Goal: Navigation & Orientation: Find specific page/section

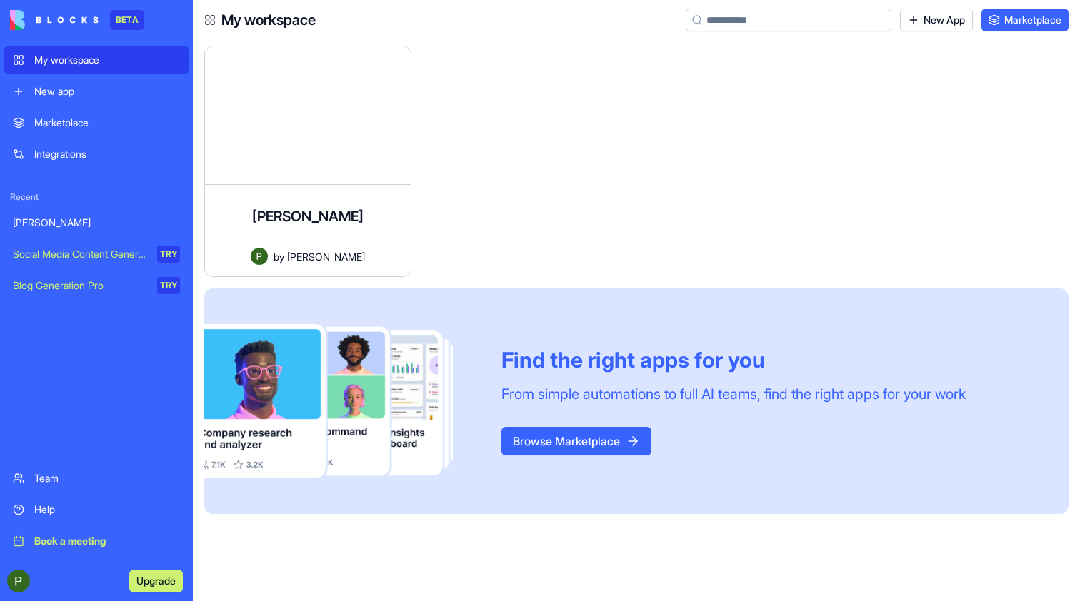
click at [55, 226] on div "[PERSON_NAME]" at bounding box center [96, 223] width 167 height 14
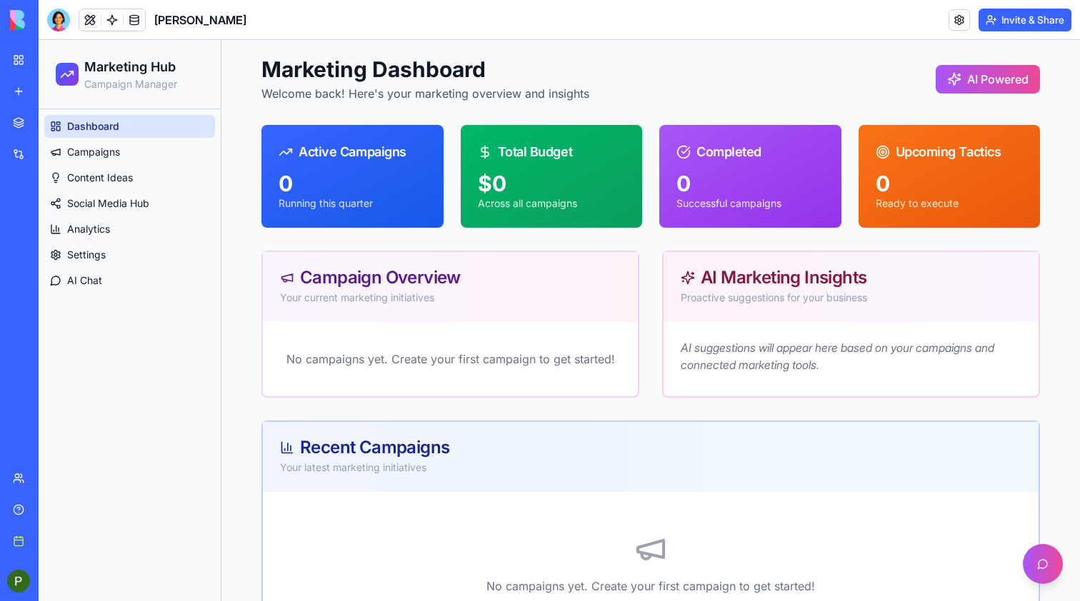
scroll to position [36, 0]
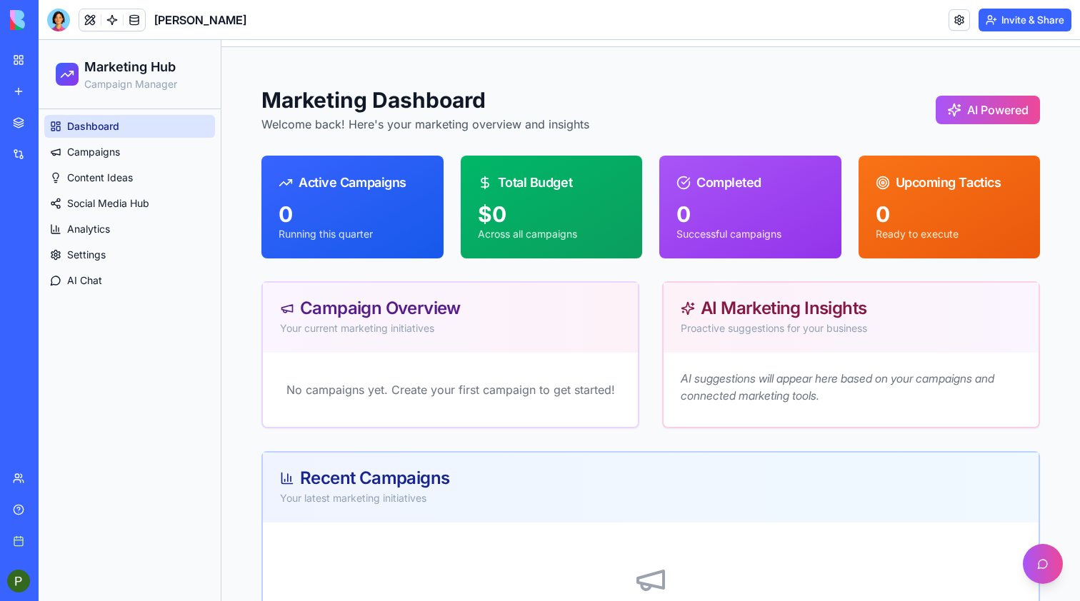
click at [943, 111] on div "AI Powered" at bounding box center [988, 110] width 104 height 29
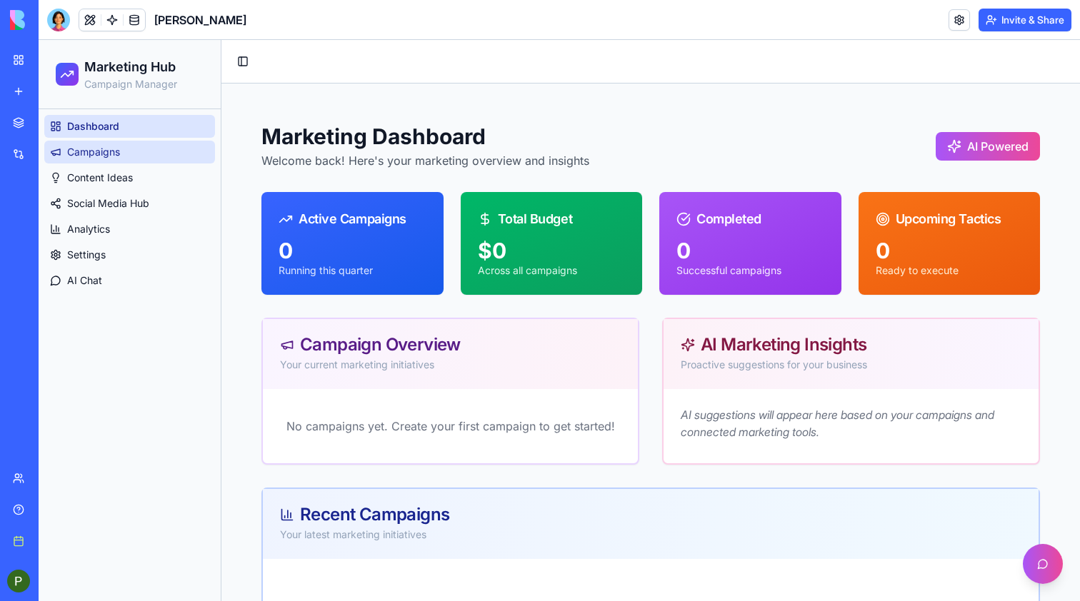
scroll to position [0, 0]
click at [136, 149] on link "Campaigns" at bounding box center [129, 152] width 171 height 23
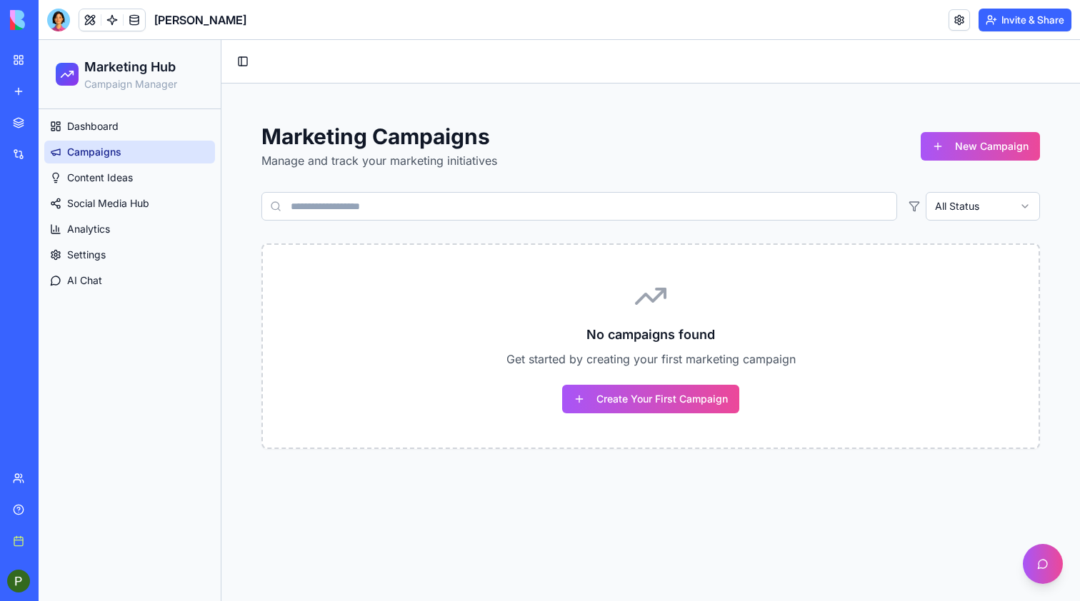
click at [134, 165] on ul "Dashboard Campaigns Content Ideas Social Media Hub Analytics Settings AI Chat" at bounding box center [129, 203] width 171 height 177
click at [133, 186] on link "Content Ideas" at bounding box center [129, 177] width 171 height 23
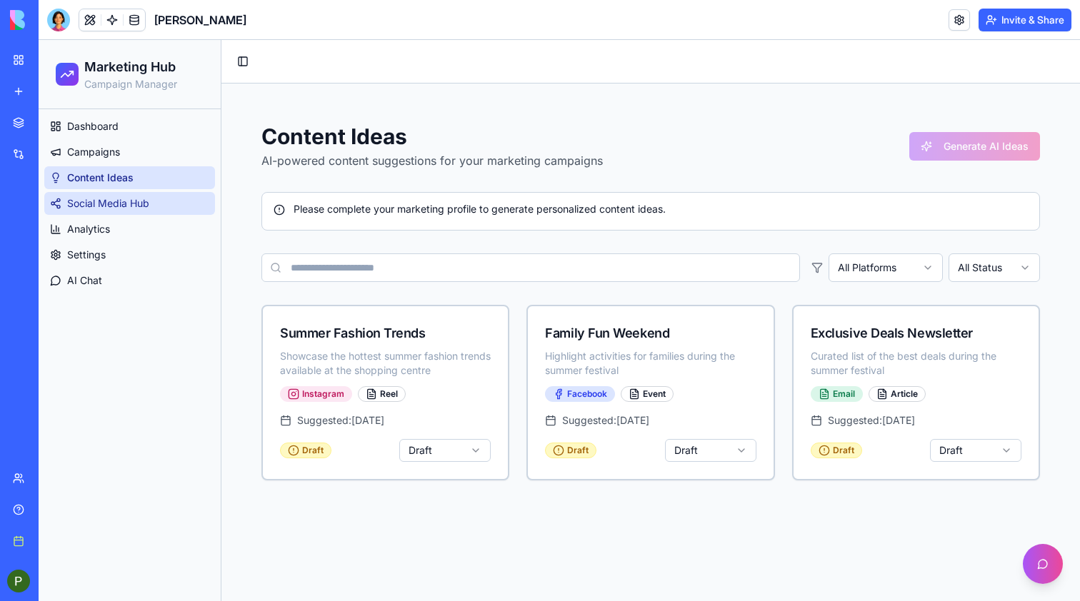
click at [128, 211] on link "Social Media Hub" at bounding box center [129, 203] width 171 height 23
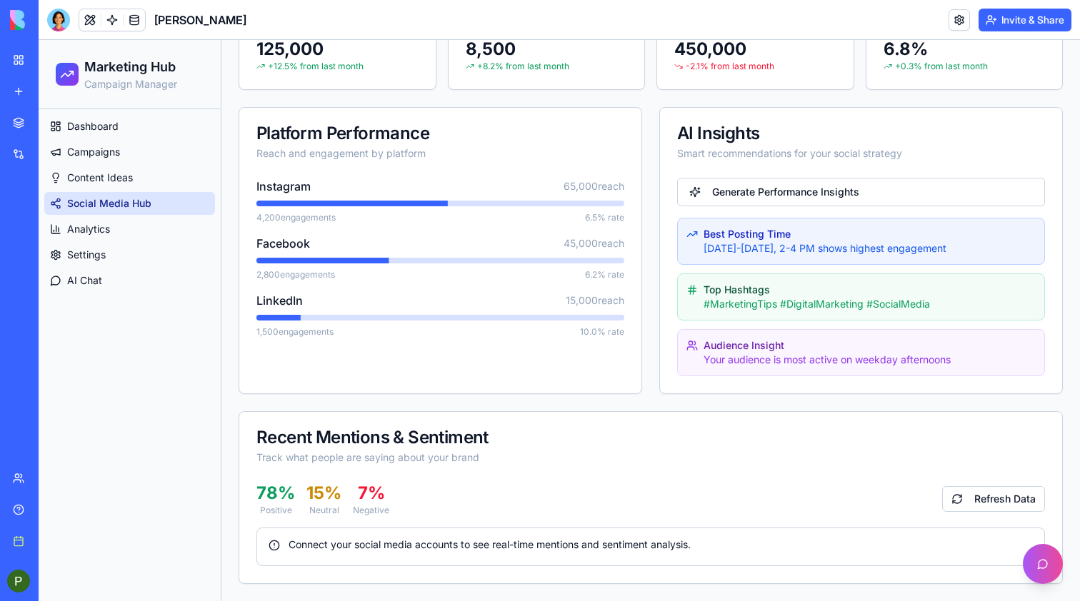
scroll to position [371, 0]
